Goal: Task Accomplishment & Management: Manage account settings

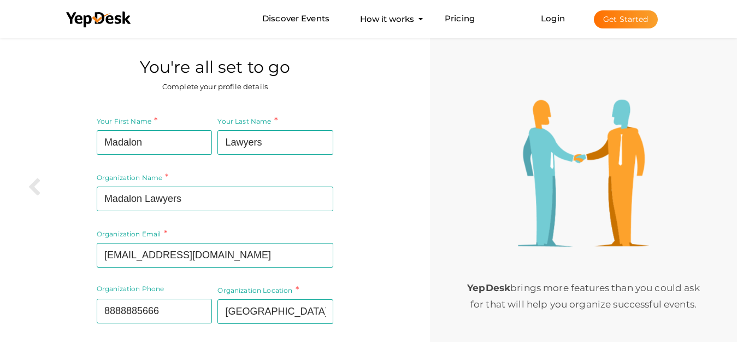
scroll to position [69, 0]
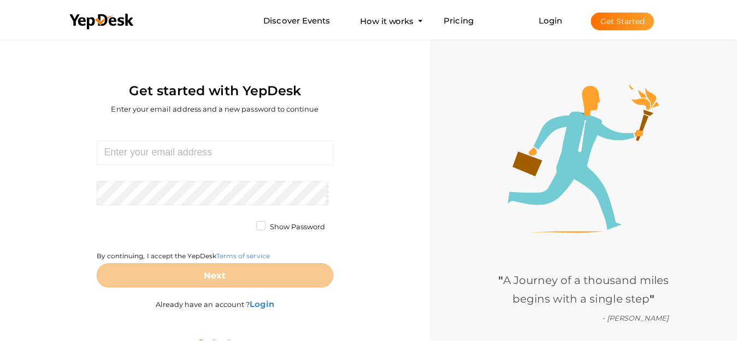
scroll to position [35, 0]
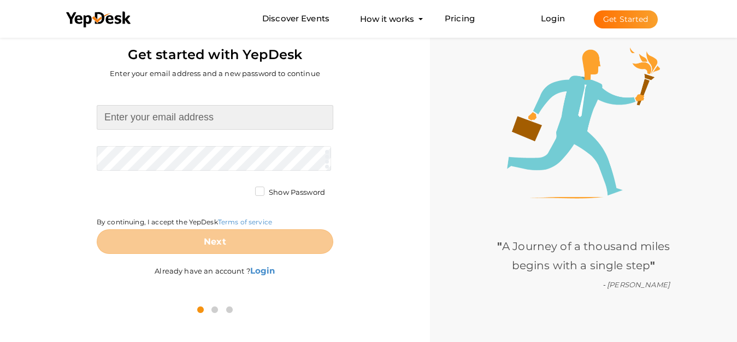
click at [210, 113] on input at bounding box center [215, 117] width 237 height 25
paste input "[EMAIL_ADDRESS][DOMAIN_NAME]"
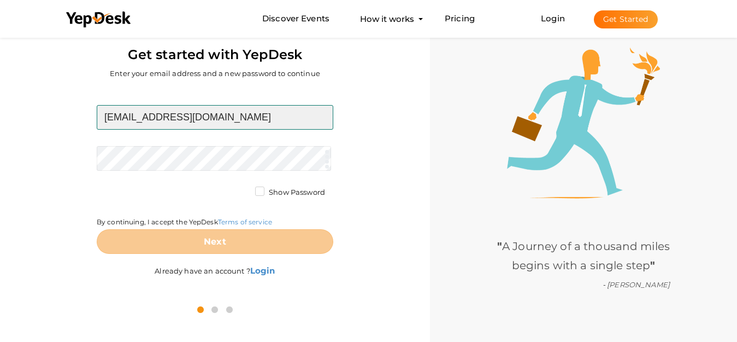
type input "[EMAIL_ADDRESS][DOMAIN_NAME]"
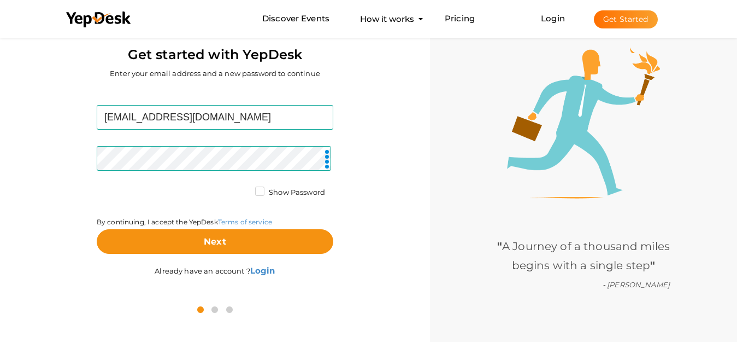
click at [378, 239] on div "bakt23447@gmail.com Required. Invalid email. Checking You already have a YepDes…" at bounding box center [215, 192] width 414 height 208
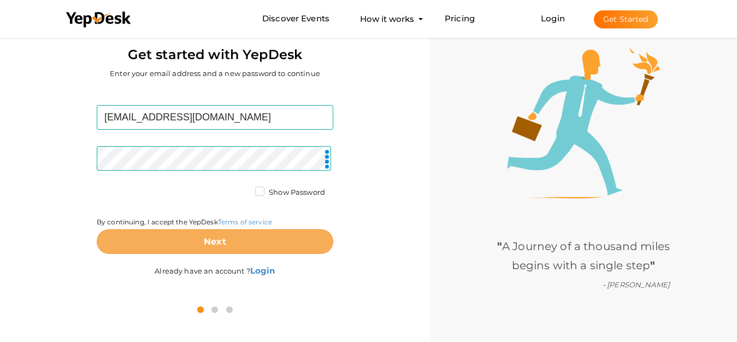
click at [285, 245] on button "Next" at bounding box center [215, 241] width 237 height 25
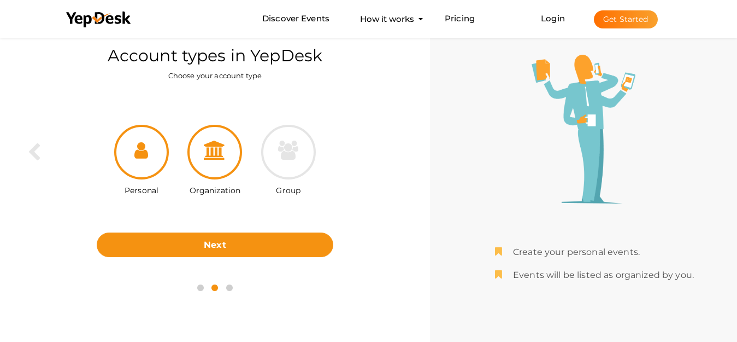
click at [212, 151] on icon at bounding box center [215, 149] width 22 height 19
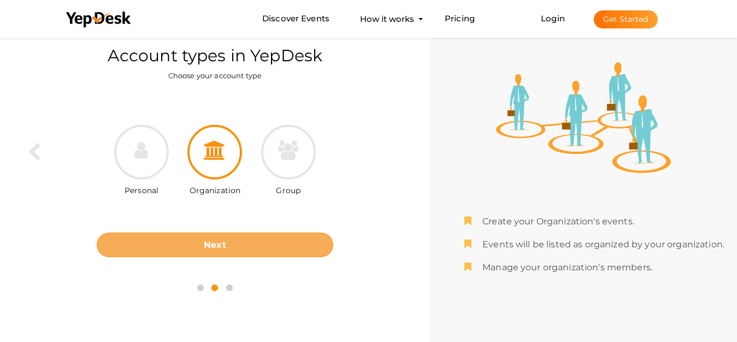
click at [226, 247] on b "Next" at bounding box center [215, 244] width 22 height 10
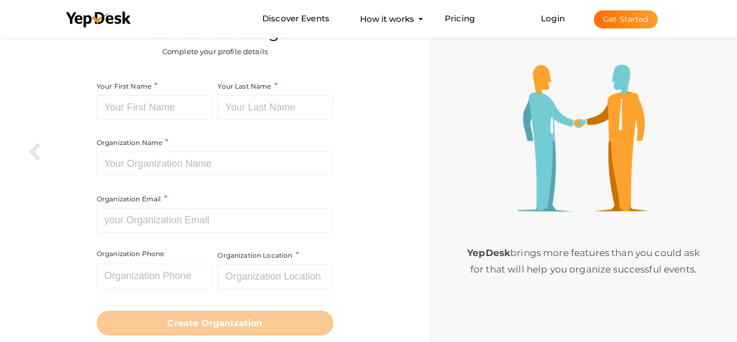
click at [156, 121] on div "Your First Name Required. Must contain letters only. Must be between 2 and 20 c…" at bounding box center [156, 108] width 119 height 56
click at [162, 112] on input at bounding box center [155, 107] width 116 height 25
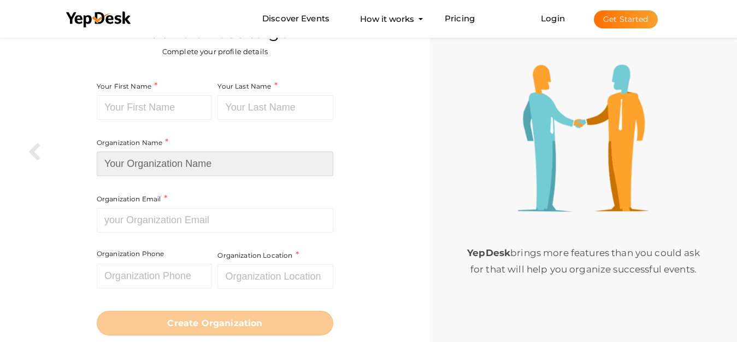
click at [196, 151] on input at bounding box center [215, 163] width 237 height 25
paste input "Madalon Lawyers"
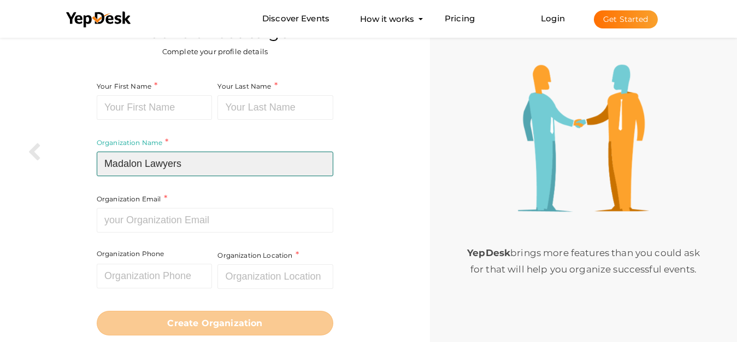
type input "Madalon Lawyers"
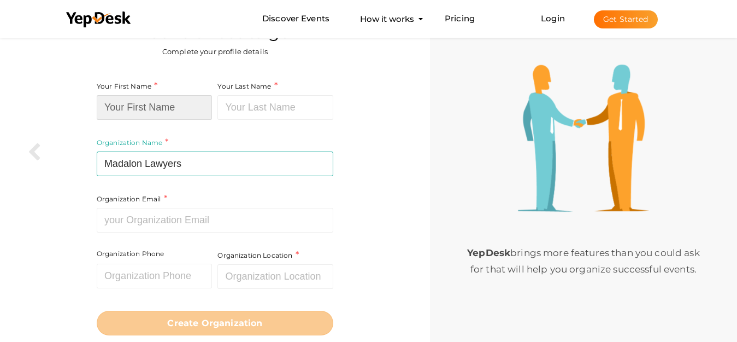
paste input "Madalon Lawyers"
click at [184, 113] on input at bounding box center [155, 107] width 116 height 25
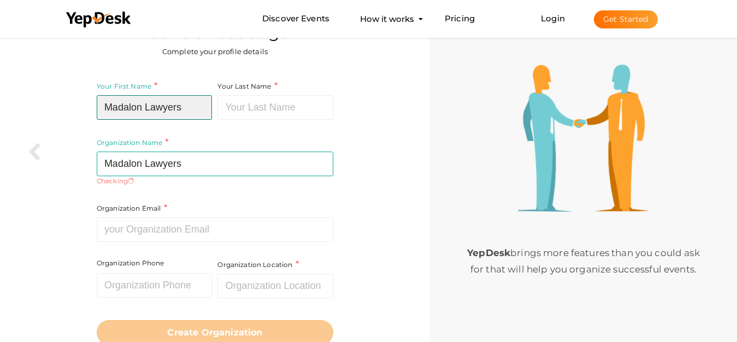
click at [185, 110] on input "Madalon Lawyers" at bounding box center [155, 107] width 116 height 25
type input "Madalon"
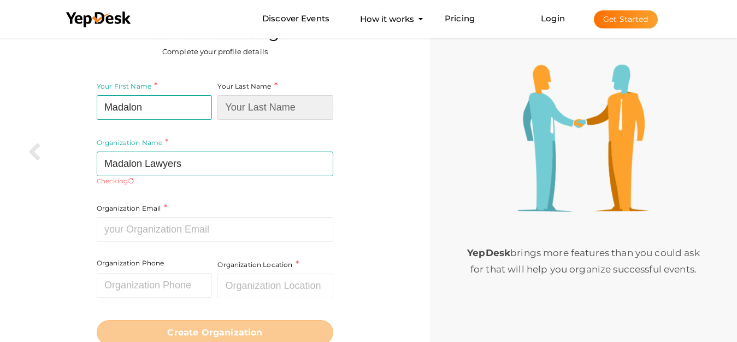
click at [262, 111] on input at bounding box center [276, 107] width 116 height 25
paste input "Lawyers"
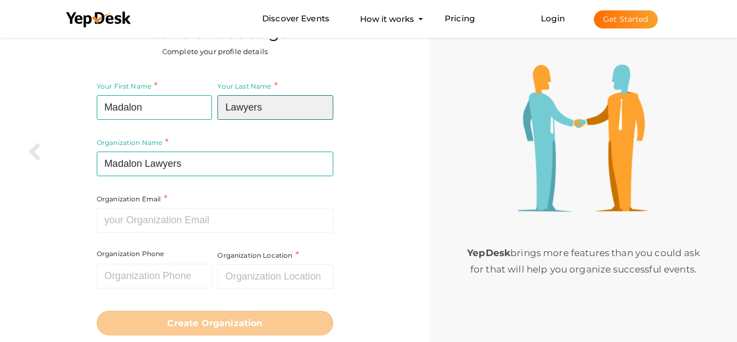
type input "Lawyers"
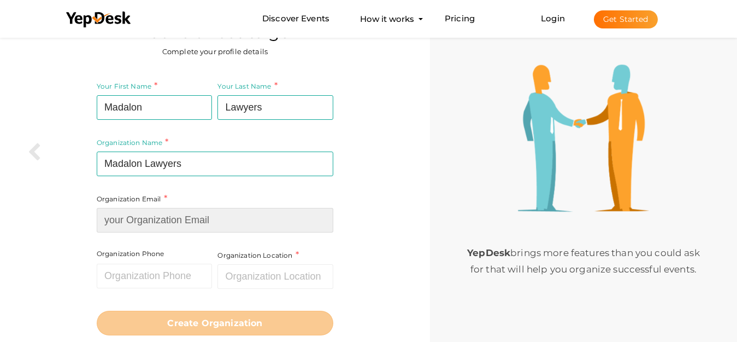
click at [184, 231] on input at bounding box center [215, 220] width 237 height 25
paste input "[EMAIL_ADDRESS][DOMAIN_NAME]"
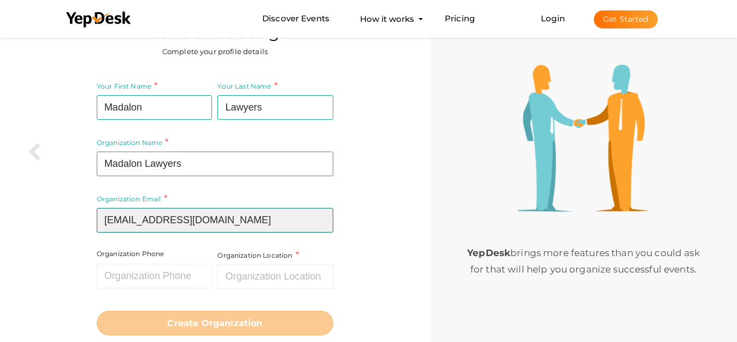
type input "[EMAIL_ADDRESS][DOMAIN_NAME]"
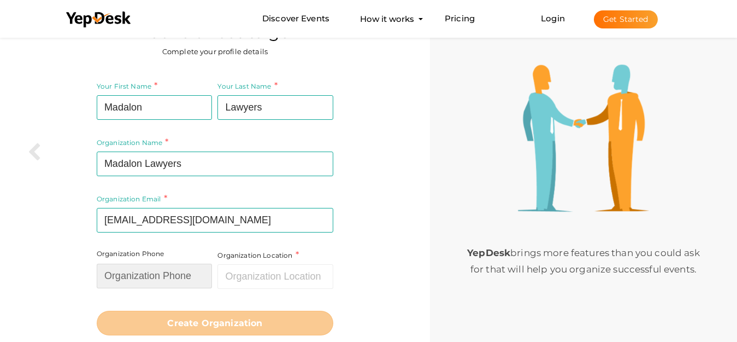
click at [161, 269] on input "text" at bounding box center [155, 275] width 116 height 25
paste input "8888885666"
type input "8888885666"
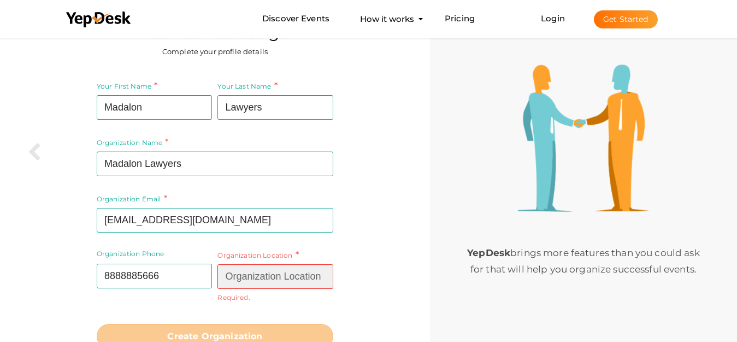
paste input "Miami, FL 33131"
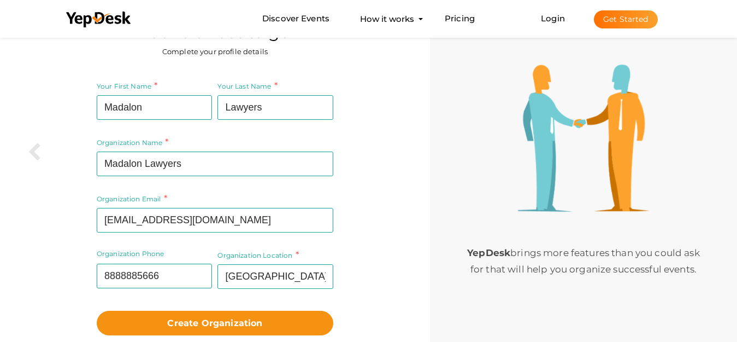
type input "[GEOGRAPHIC_DATA], [GEOGRAPHIC_DATA]"
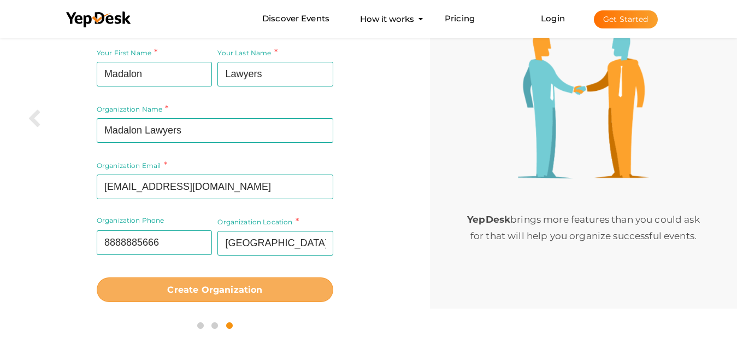
scroll to position [69, 0]
click at [195, 292] on b "Create Organization" at bounding box center [214, 289] width 95 height 10
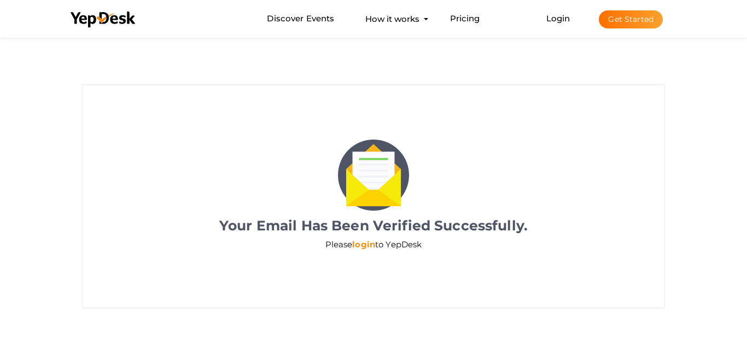
click at [366, 245] on link "login" at bounding box center [363, 244] width 23 height 10
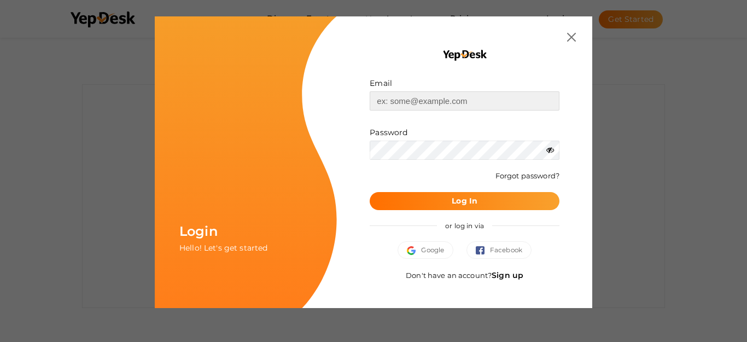
click at [425, 101] on input "text" at bounding box center [464, 100] width 190 height 19
paste input "[EMAIL_ADDRESS][DOMAIN_NAME]"
type input "[EMAIL_ADDRESS][DOMAIN_NAME]"
click at [479, 196] on button "Log In" at bounding box center [464, 201] width 190 height 18
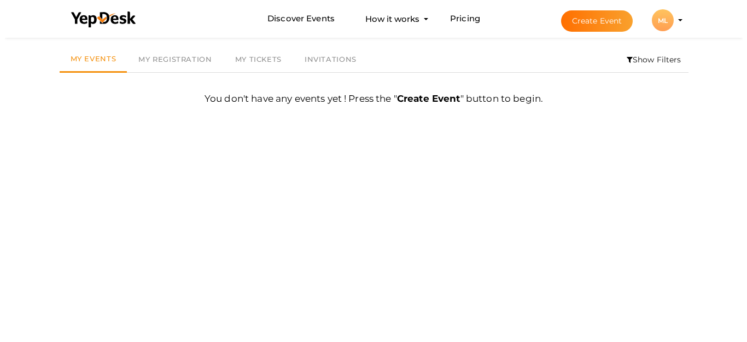
scroll to position [35, 0]
click at [656, 22] on div "ML" at bounding box center [658, 20] width 22 height 22
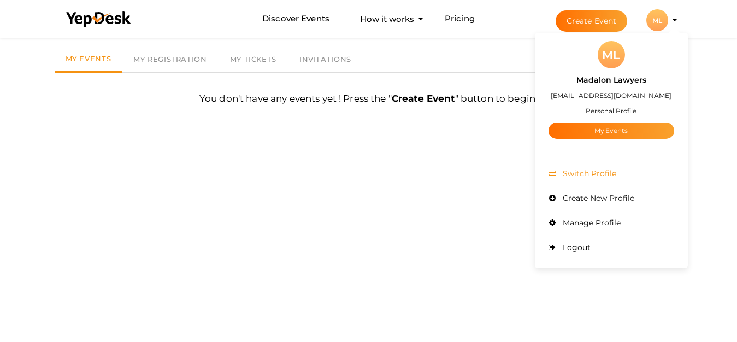
click at [599, 169] on span "Switch Profile" at bounding box center [588, 173] width 56 height 10
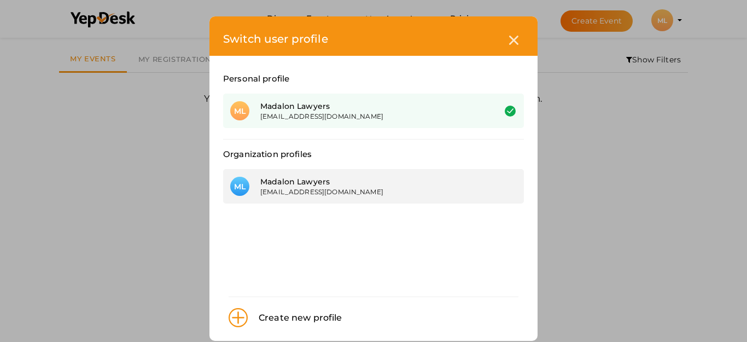
click at [348, 192] on div "[EMAIL_ADDRESS][DOMAIN_NAME]" at bounding box center [369, 191] width 218 height 9
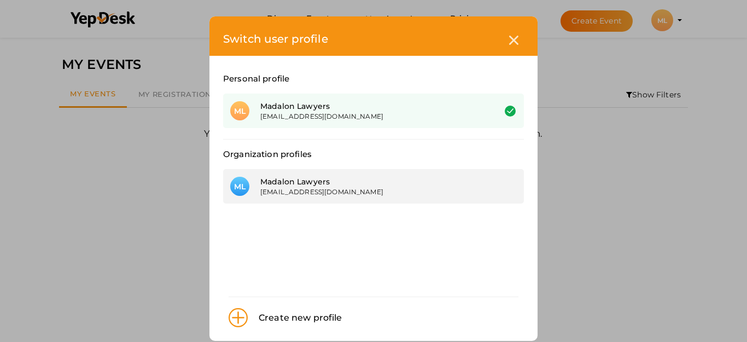
click at [450, 187] on div "[EMAIL_ADDRESS][DOMAIN_NAME]" at bounding box center [369, 191] width 218 height 9
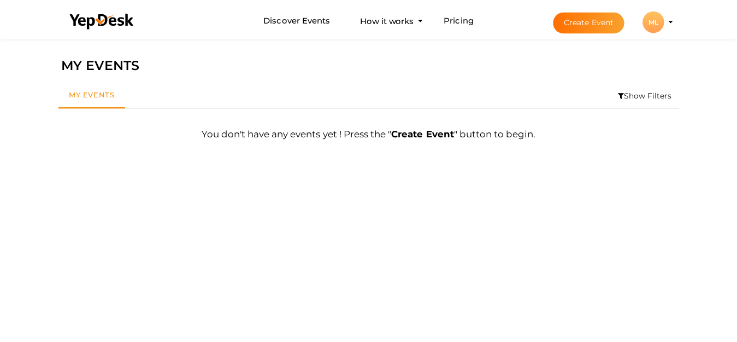
scroll to position [35, 0]
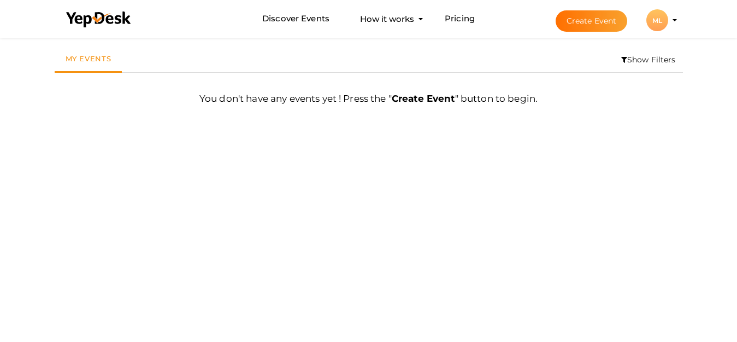
click at [656, 19] on div "ML" at bounding box center [658, 20] width 22 height 22
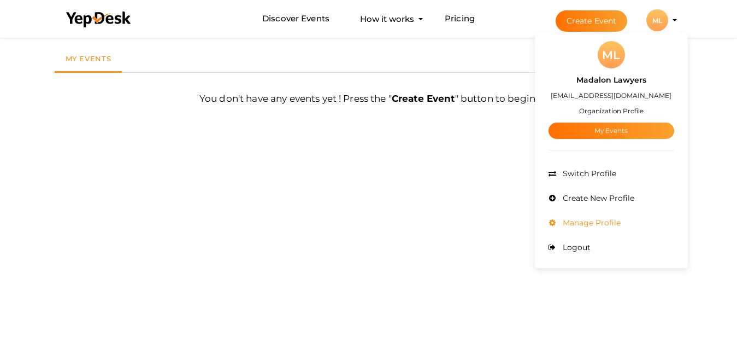
click at [587, 219] on span "Manage Profile" at bounding box center [590, 223] width 61 height 10
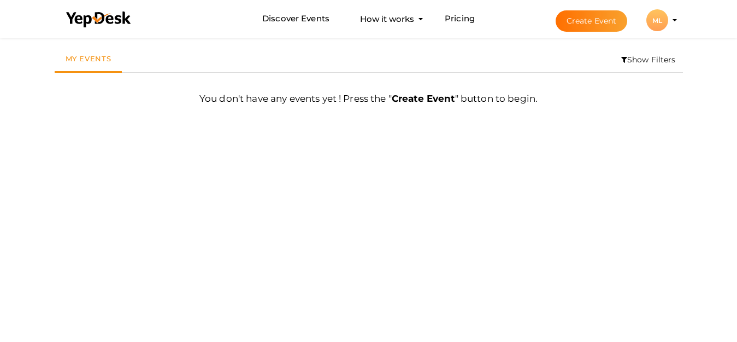
scroll to position [0, 0]
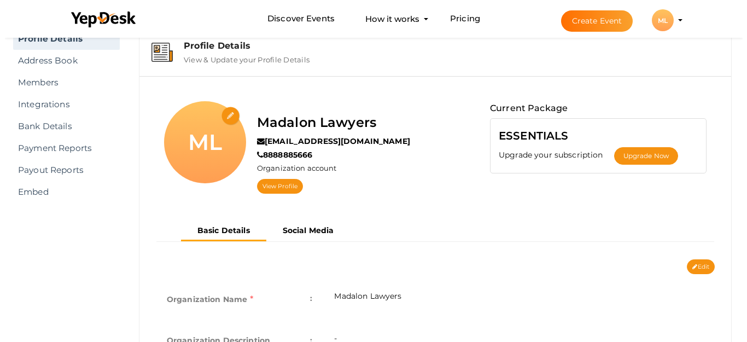
scroll to position [35, 0]
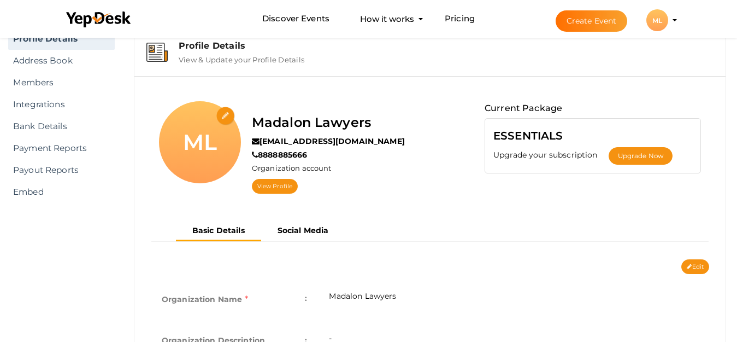
click at [228, 118] on input "file" at bounding box center [225, 116] width 19 height 19
type input "C:\fakepath\logo400.jpg"
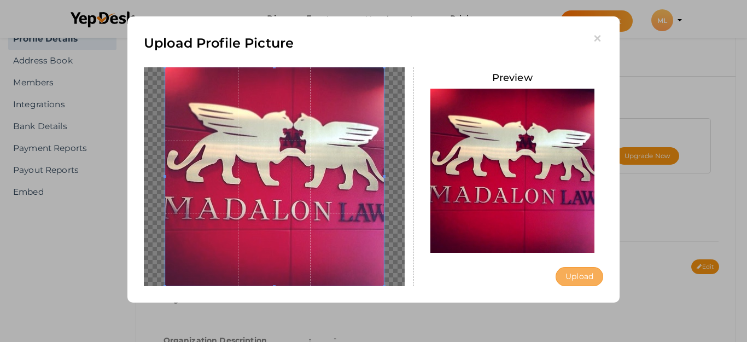
click at [574, 272] on button "Upload" at bounding box center [579, 276] width 48 height 19
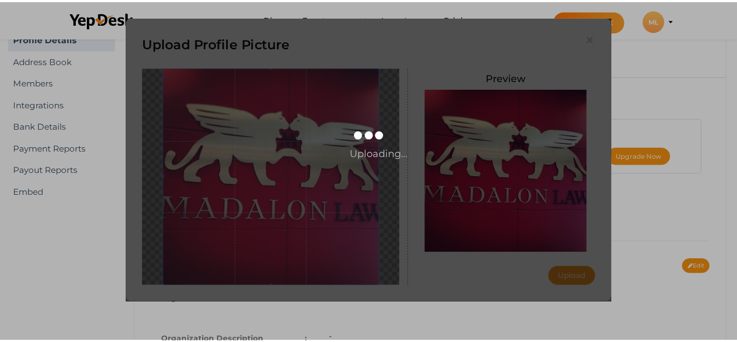
scroll to position [0, 0]
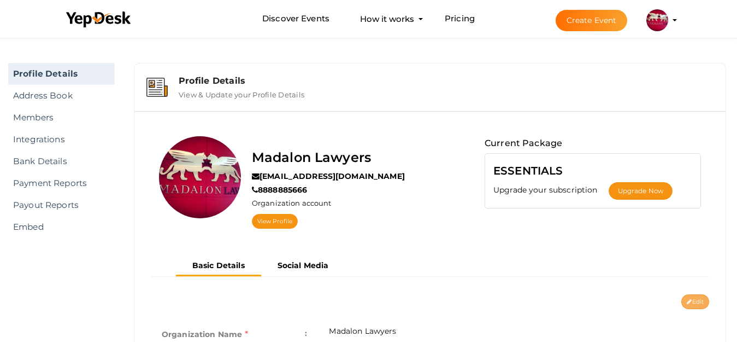
click at [691, 302] on button "Edit" at bounding box center [696, 301] width 28 height 15
type input "Madalon Lawyers"
type input "[EMAIL_ADDRESS][DOMAIN_NAME]"
type input "8888885666"
select select "9"
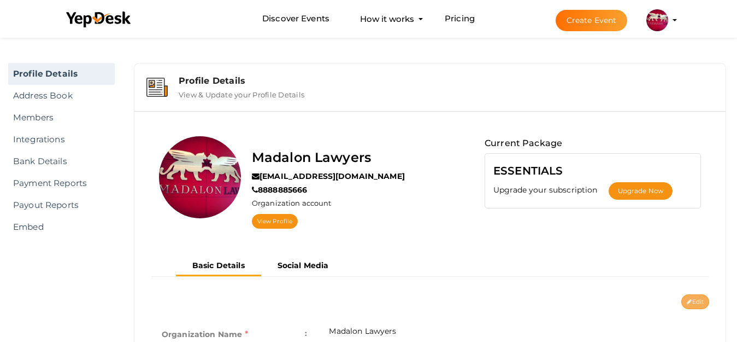
type input "[GEOGRAPHIC_DATA], [GEOGRAPHIC_DATA]"
type input "Madalon Lawyers1"
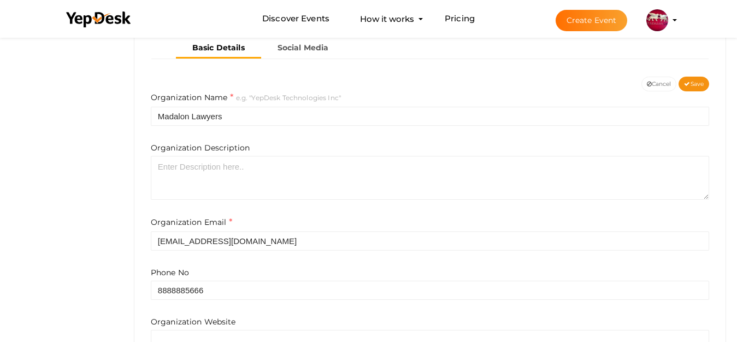
scroll to position [273, 0]
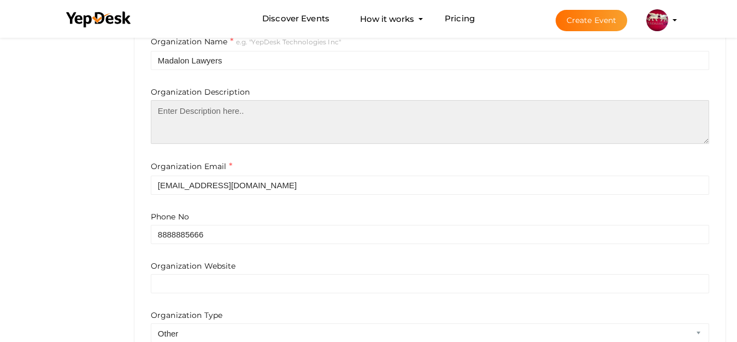
click at [247, 115] on textarea at bounding box center [430, 122] width 559 height 44
paste textarea "<a href="[URL][DOMAIN_NAME]">Madalon Law</a> is a trusted team of accident lawy…"
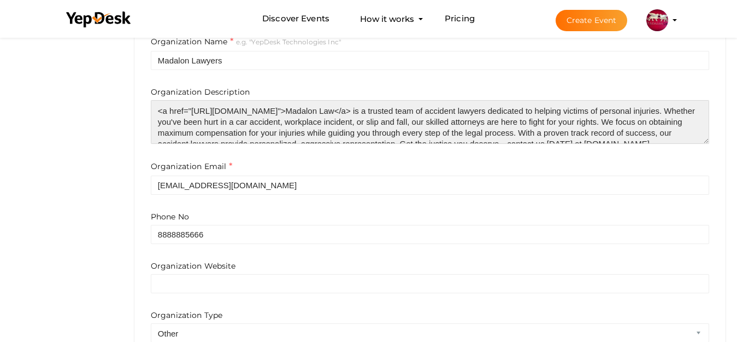
scroll to position [16, 0]
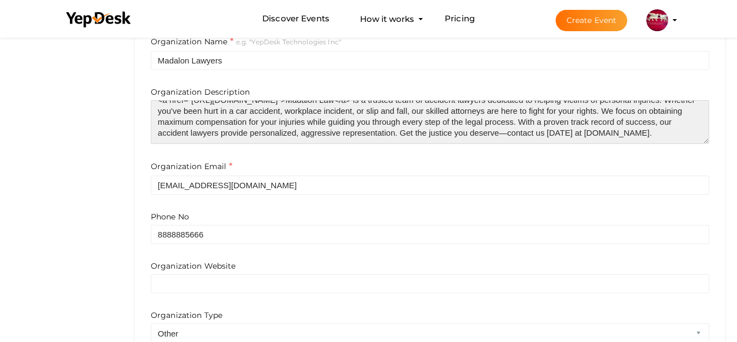
type textarea "<a href="[URL][DOMAIN_NAME]">Madalon Law</a> is a trusted team of accident lawy…"
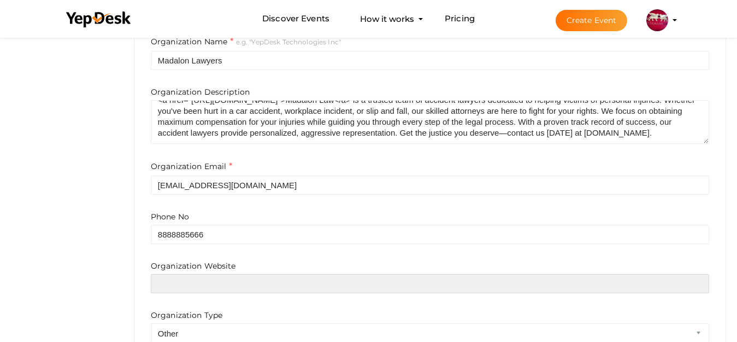
paste input "[URL][DOMAIN_NAME]"
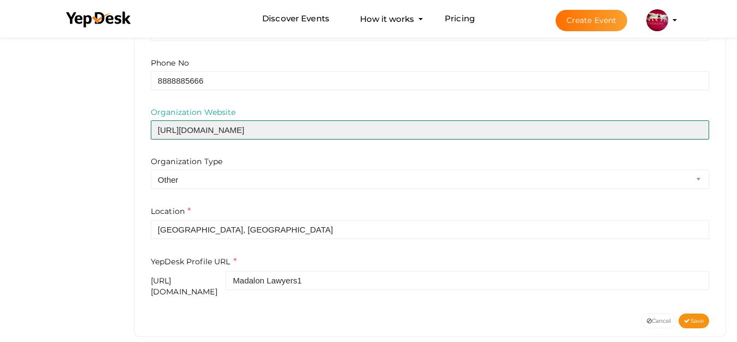
scroll to position [437, 0]
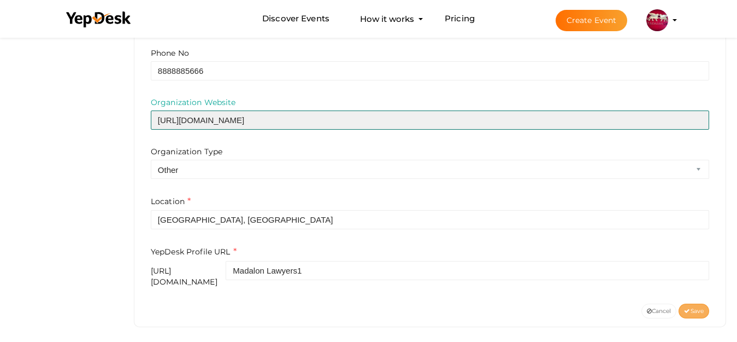
type input "[URL][DOMAIN_NAME]"
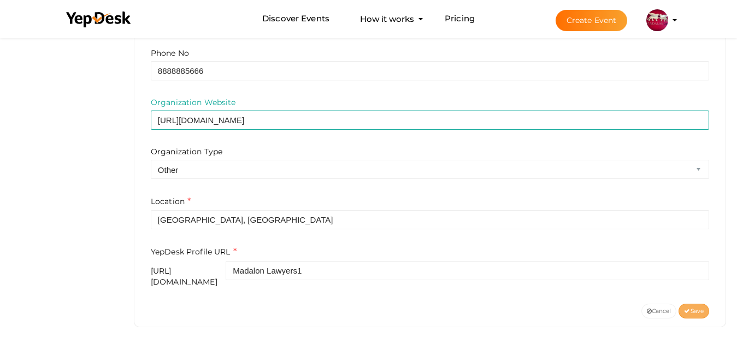
click at [691, 307] on span "Save" at bounding box center [694, 310] width 20 height 7
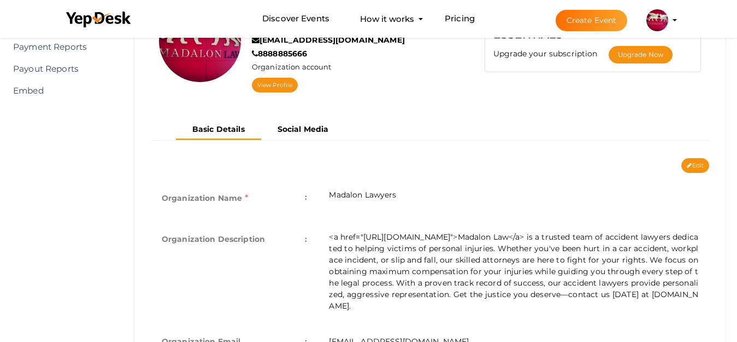
scroll to position [126, 0]
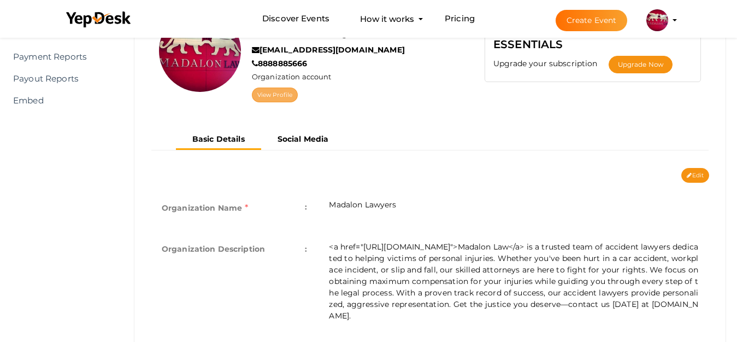
click at [284, 93] on link "View Profile" at bounding box center [275, 94] width 46 height 15
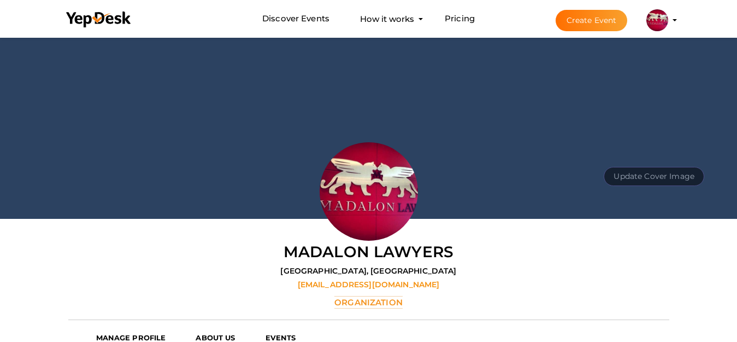
scroll to position [35, 0]
click at [636, 181] on button "Update Cover Image" at bounding box center [654, 176] width 101 height 19
click at [641, 159] on input "file" at bounding box center [653, 151] width 86 height 19
type input "C:\fakepath\banner.jpg"
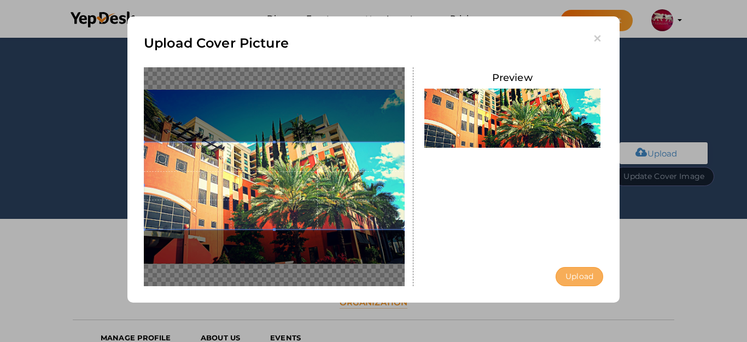
click at [575, 269] on button "Upload" at bounding box center [579, 276] width 48 height 19
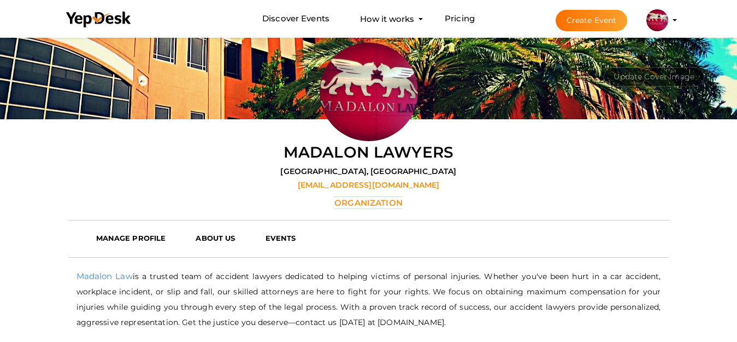
scroll to position [254, 0]
